Goal: Information Seeking & Learning: Find specific fact

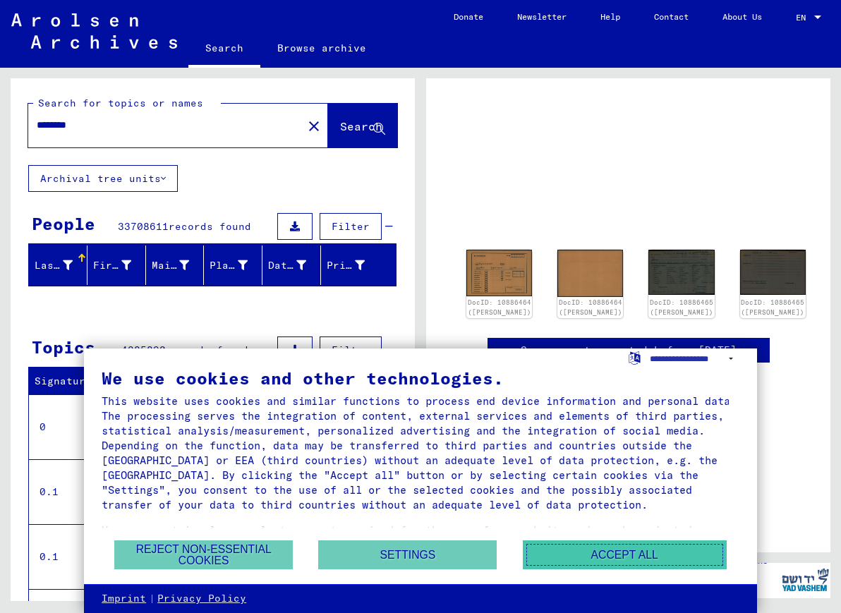
click at [703, 564] on button "Accept all" at bounding box center [625, 554] width 204 height 29
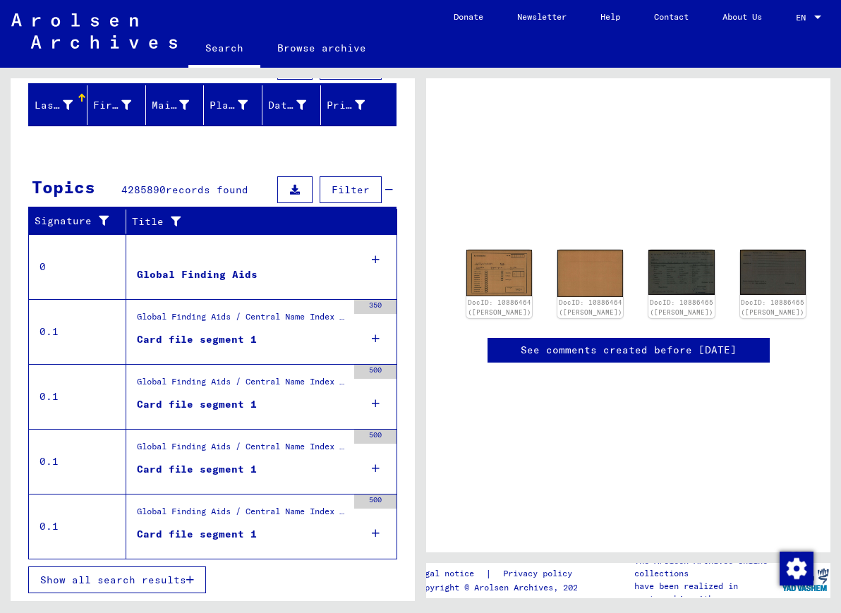
scroll to position [385, 0]
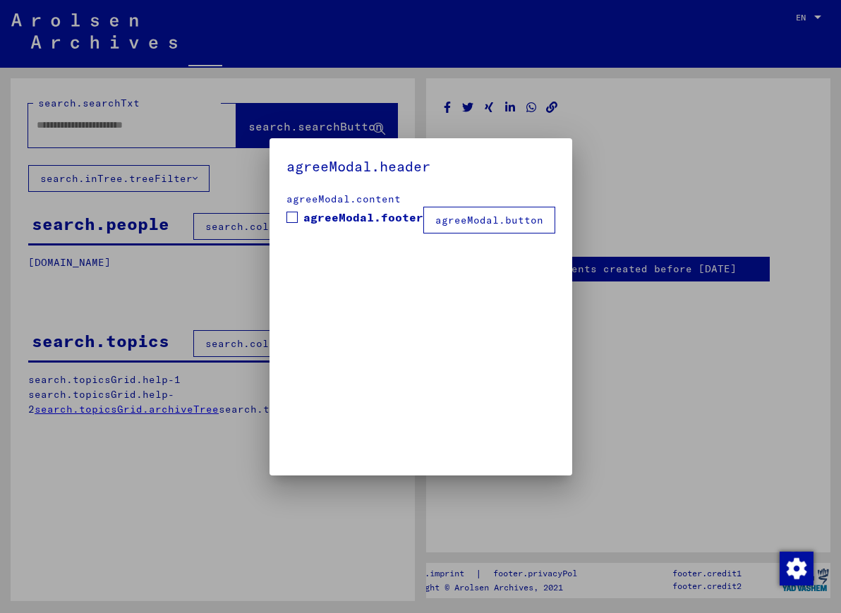
type input "********"
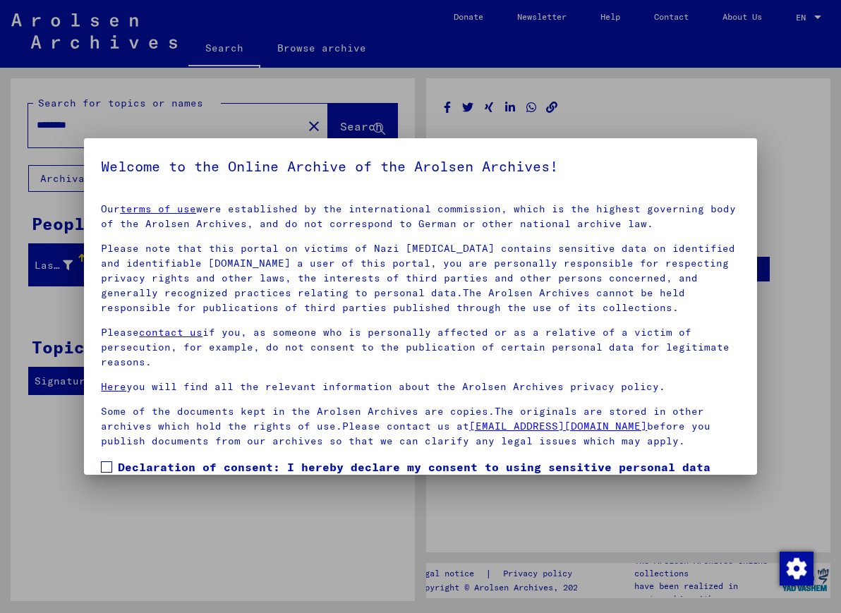
click at [628, 118] on div at bounding box center [420, 306] width 841 height 613
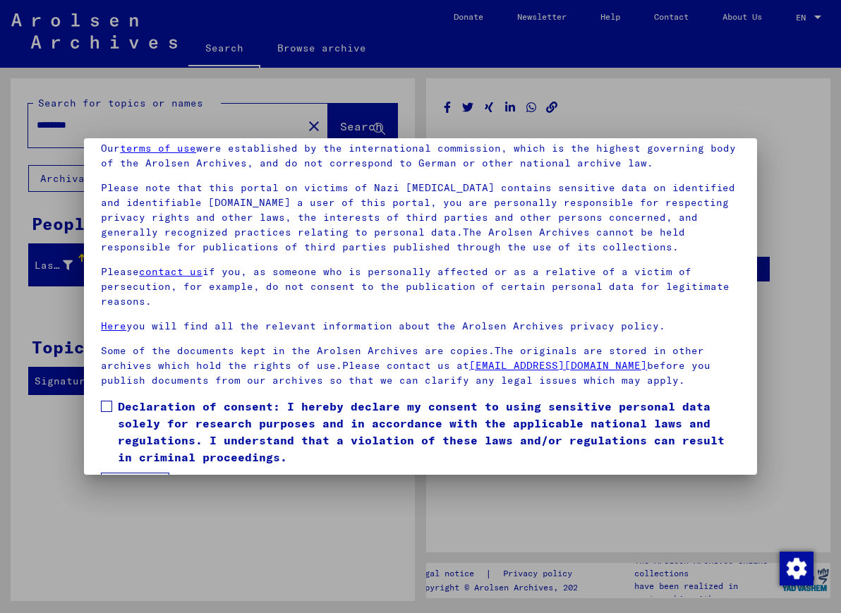
scroll to position [116, 0]
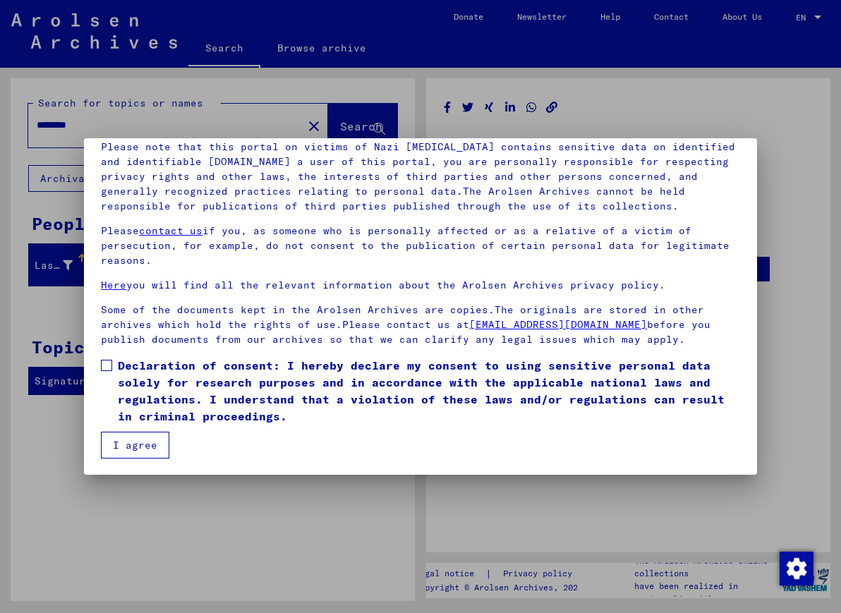
click at [140, 430] on mat-checkbox "Declaration of consent: I hereby declare my consent to using sensitive personal…" at bounding box center [420, 394] width 639 height 75
click at [147, 446] on button "I agree" at bounding box center [135, 445] width 68 height 27
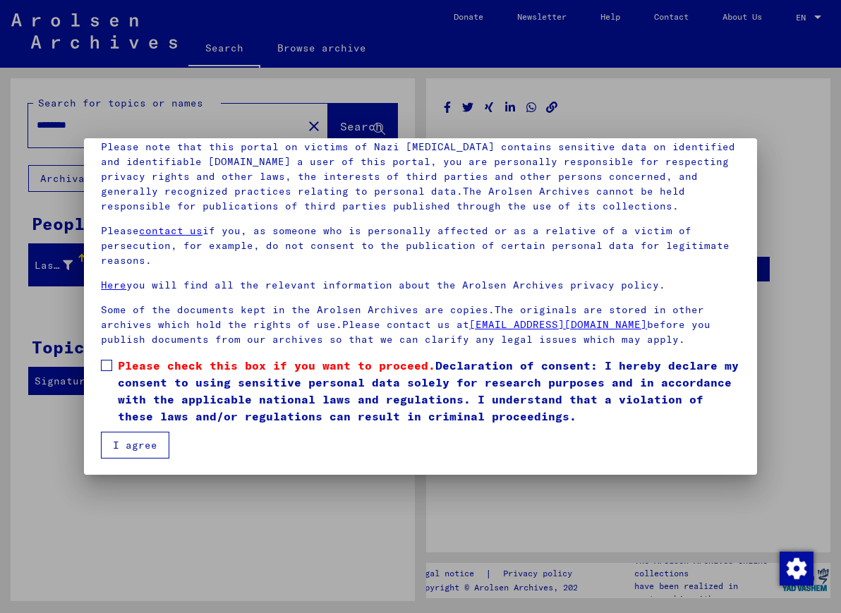
click at [191, 481] on div at bounding box center [420, 306] width 841 height 613
click at [105, 370] on span at bounding box center [106, 365] width 11 height 11
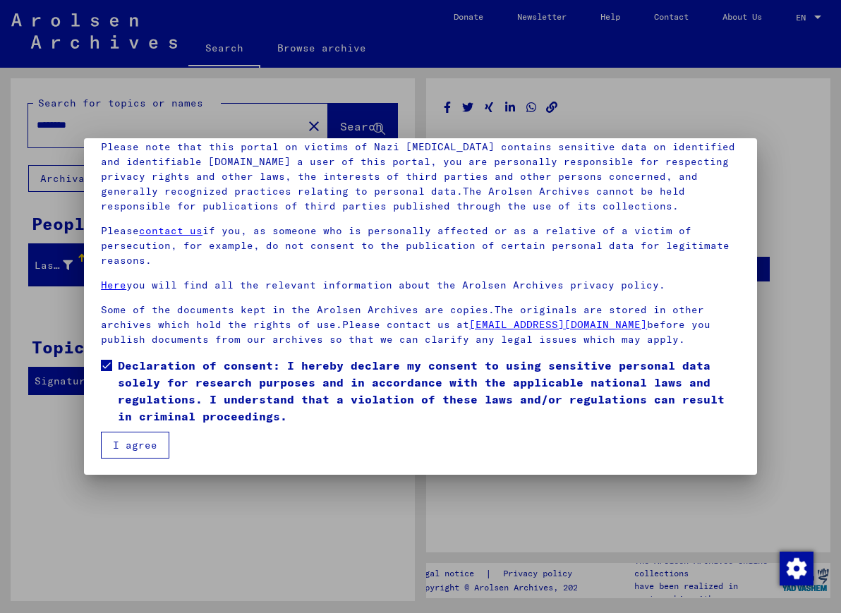
click at [124, 420] on span "Declaration of consent: I hereby declare my consent to using sensitive personal…" at bounding box center [429, 391] width 622 height 68
click at [126, 438] on button "I agree" at bounding box center [135, 445] width 68 height 27
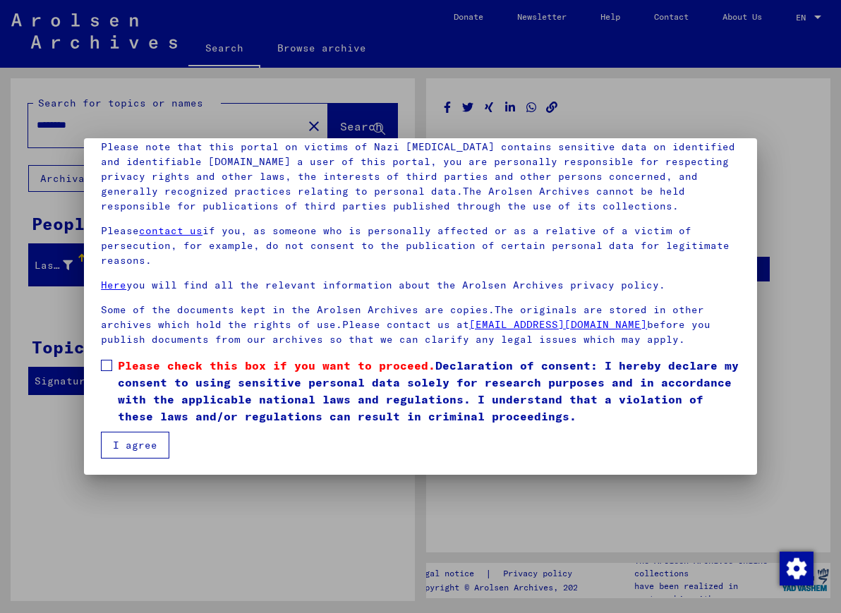
click at [108, 370] on span at bounding box center [106, 365] width 11 height 11
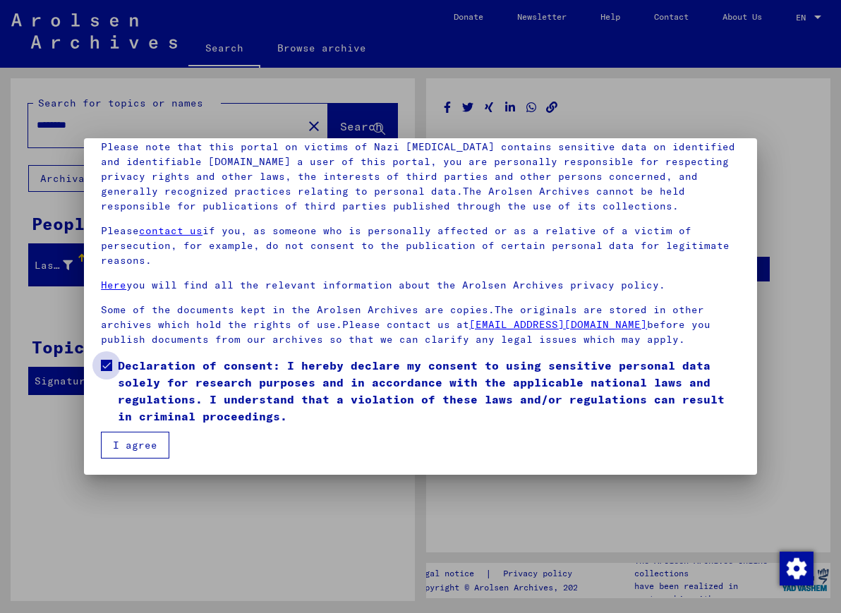
click at [135, 468] on mat-dialog-container "Welcome to the Online Archive of the Arolsen Archives! Our terms of use were es…" at bounding box center [420, 306] width 673 height 337
click at [135, 454] on button "I agree" at bounding box center [135, 445] width 68 height 27
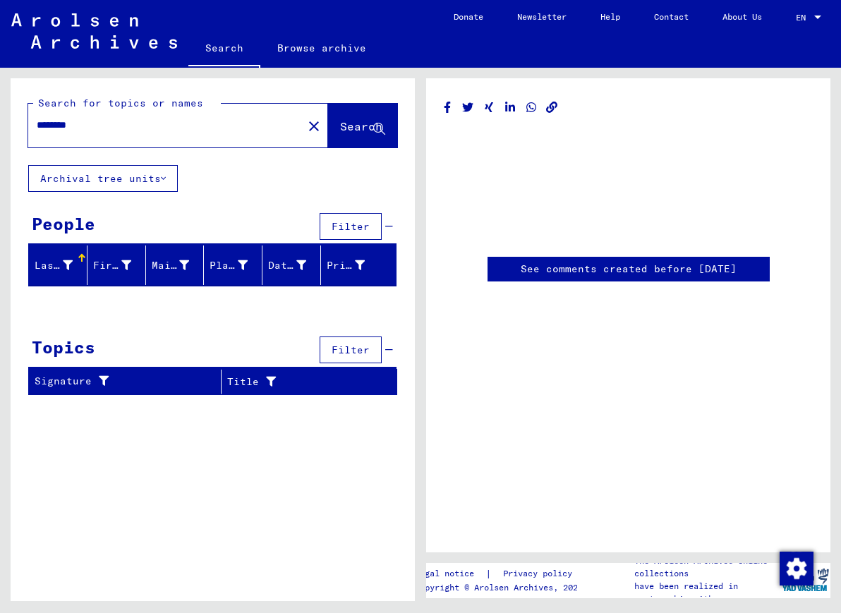
click at [391, 131] on button "Search" at bounding box center [362, 126] width 69 height 44
